Goal: Book appointment/travel/reservation

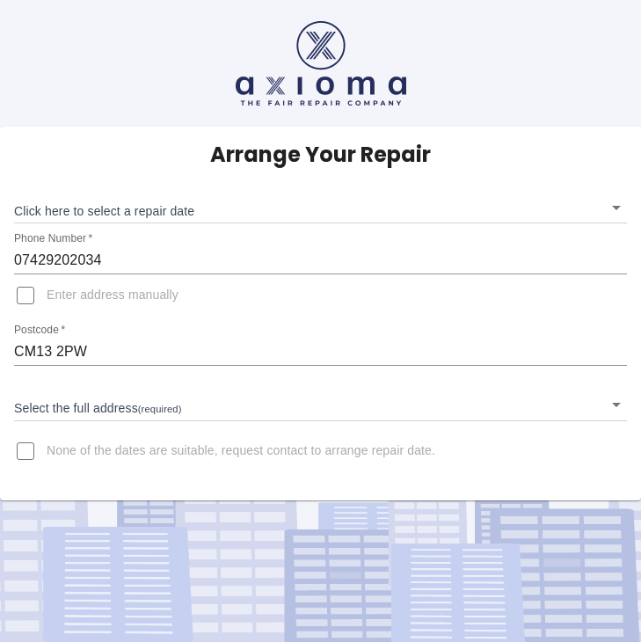
click at [207, 407] on body "Arrange Your Repair Click here to select a repair date ​ Phone Number   * 07429…" at bounding box center [320, 321] width 641 height 642
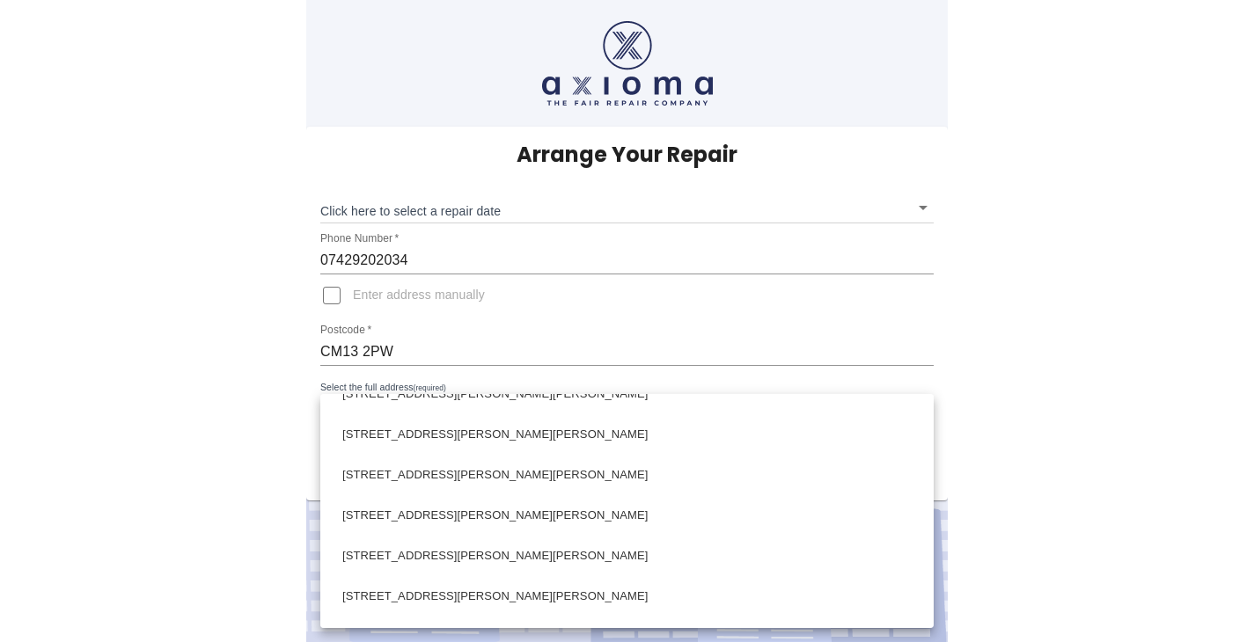
scroll to position [989, 0]
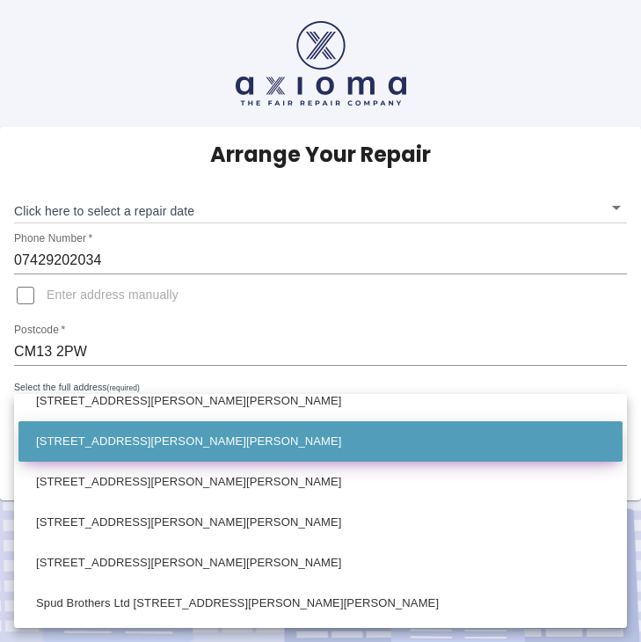
click at [219, 453] on li "60 Surman Crescent Hutton, Brentwood Essex" at bounding box center [320, 441] width 605 height 40
type input "60 Surman Crescent Hutton, Brentwood Essex"
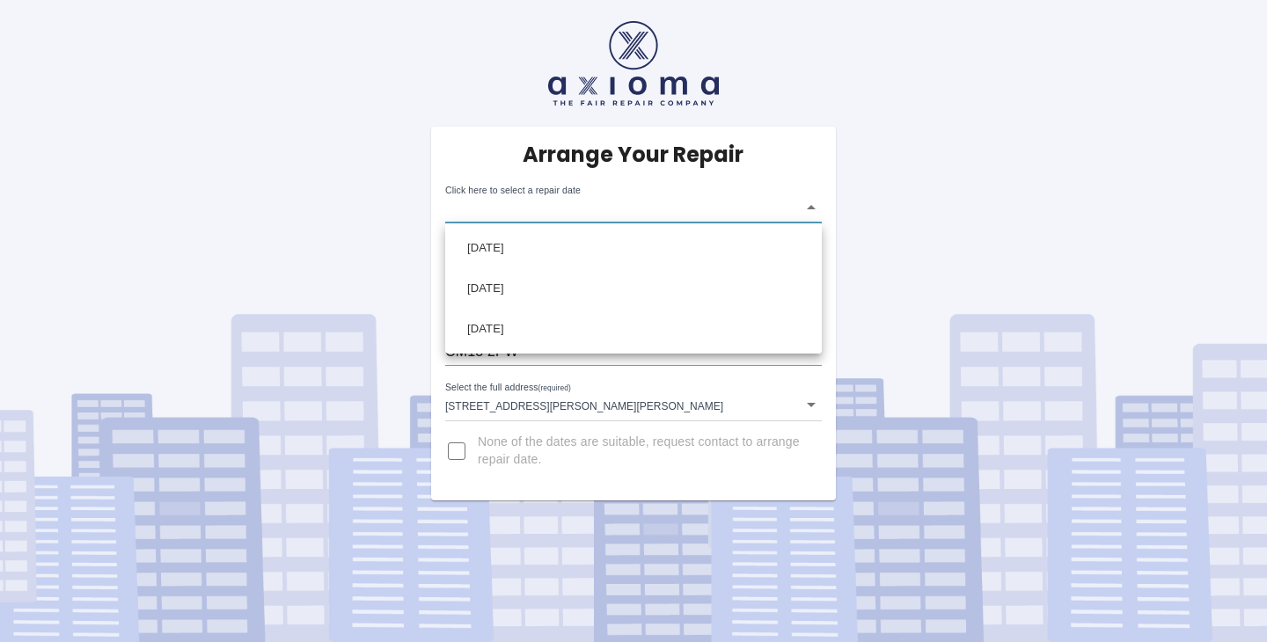
click at [641, 215] on body "Arrange Your Repair Click here to select a repair date ​ Phone Number   * 07429…" at bounding box center [633, 321] width 1267 height 642
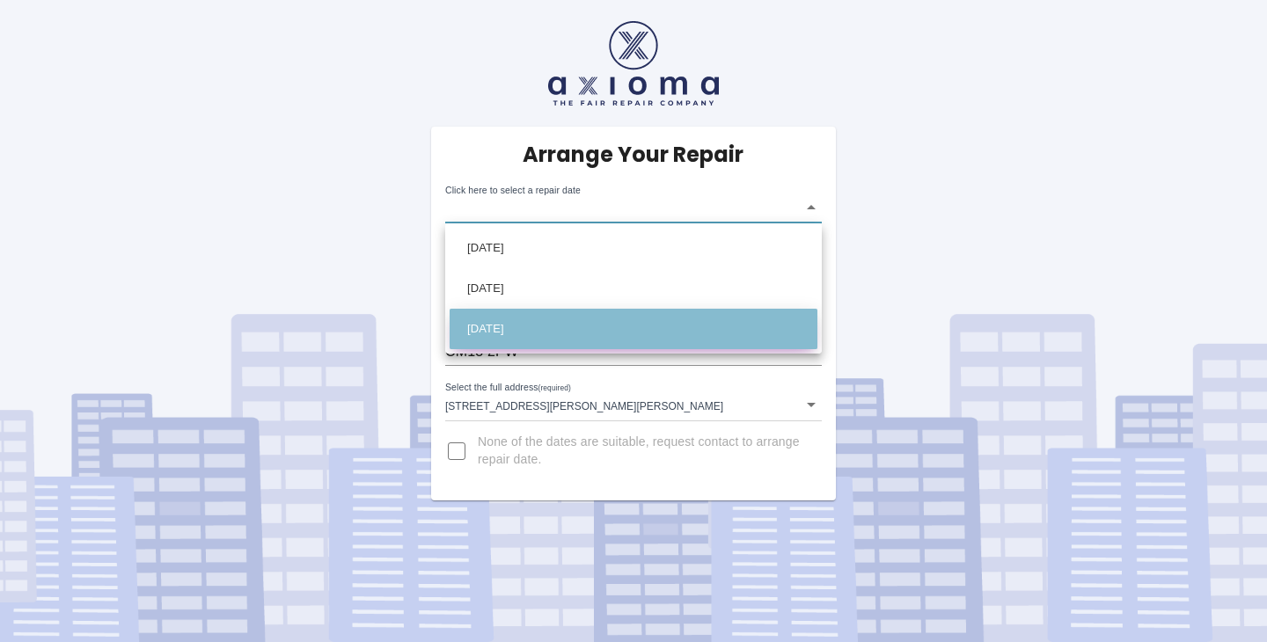
click at [529, 329] on li "Mon Oct 27 2025" at bounding box center [634, 329] width 368 height 40
type input "2025-10-27T00:00:00.000Z"
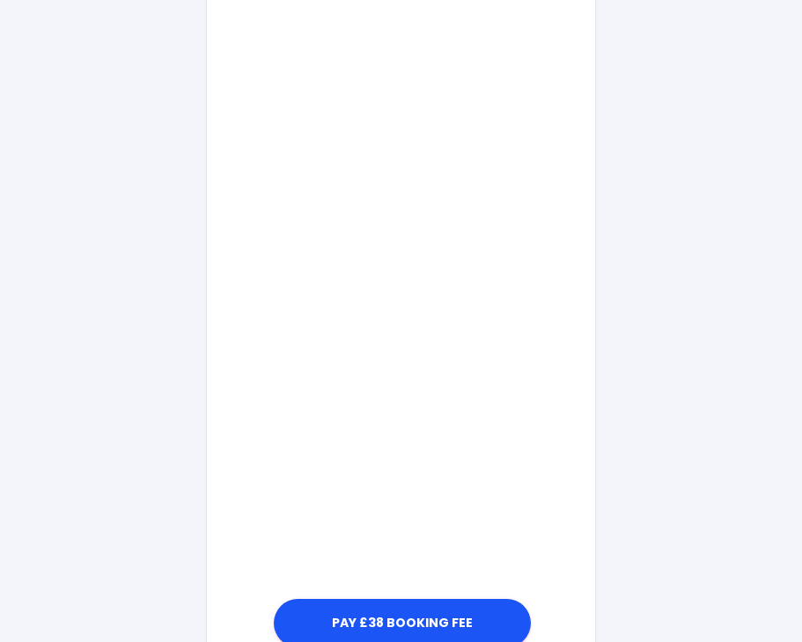
scroll to position [979, 0]
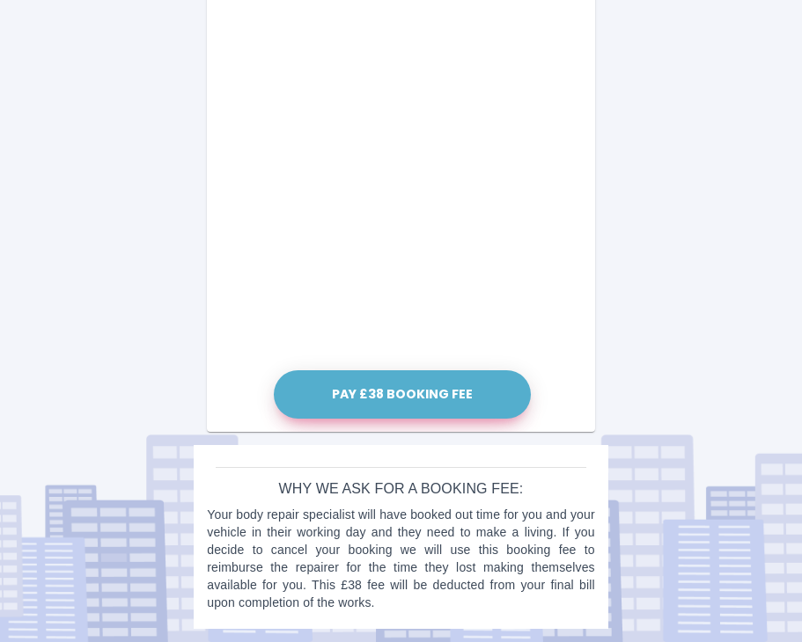
click at [400, 400] on button "Pay £38 Booking Fee" at bounding box center [402, 394] width 257 height 48
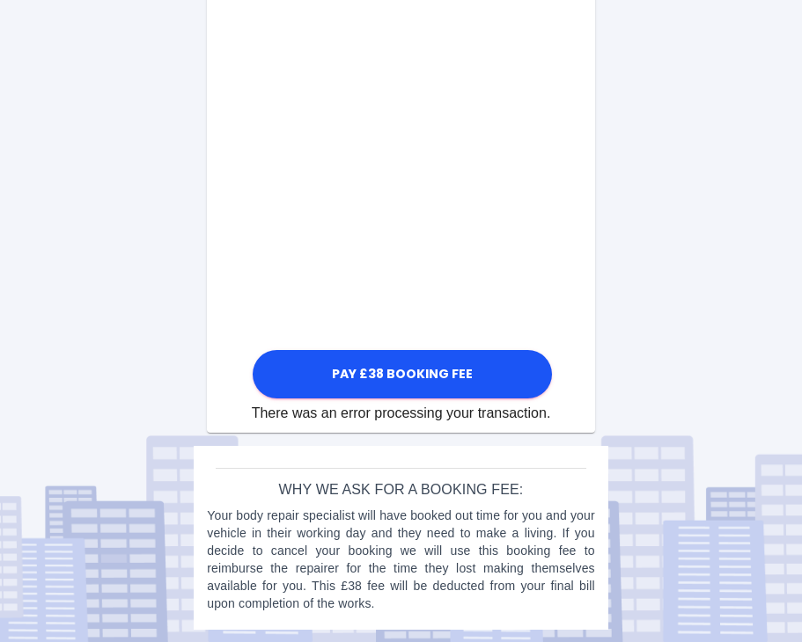
scroll to position [965, 0]
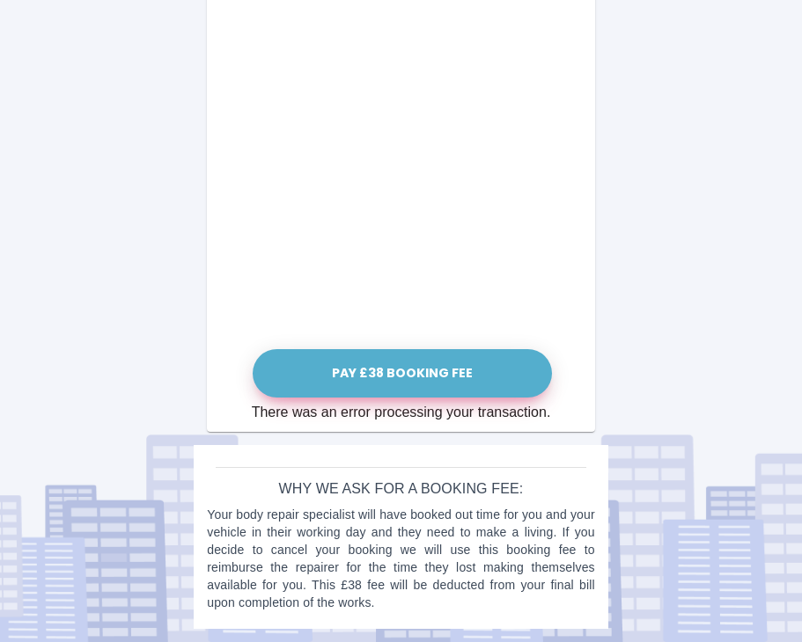
click at [503, 385] on button "Pay £38 Booking Fee" at bounding box center [402, 373] width 299 height 48
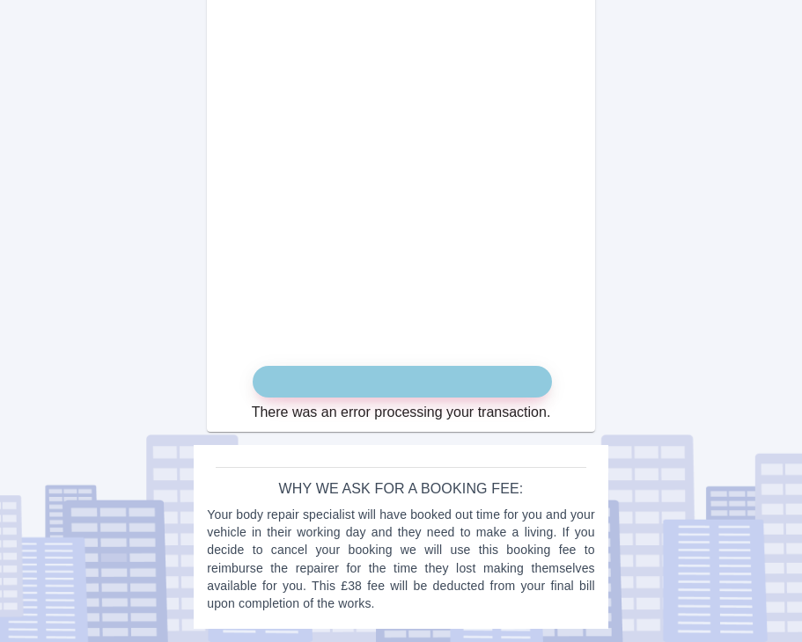
scroll to position [949, 0]
